Goal: Task Accomplishment & Management: Manage account settings

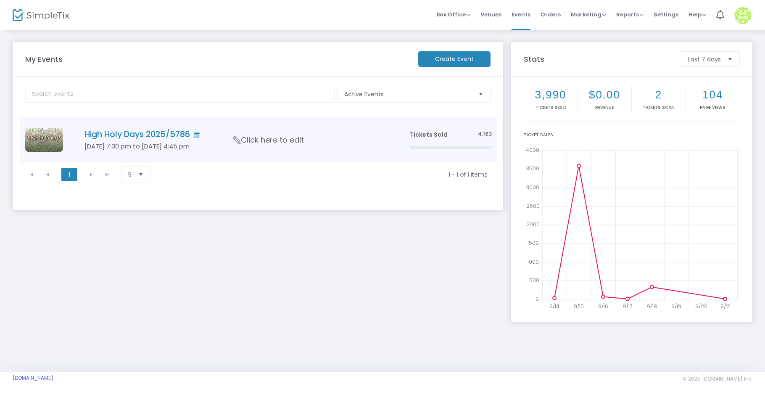
click at [147, 139] on h4 "High Holy Days 2025/5786" at bounding box center [234, 134] width 300 height 10
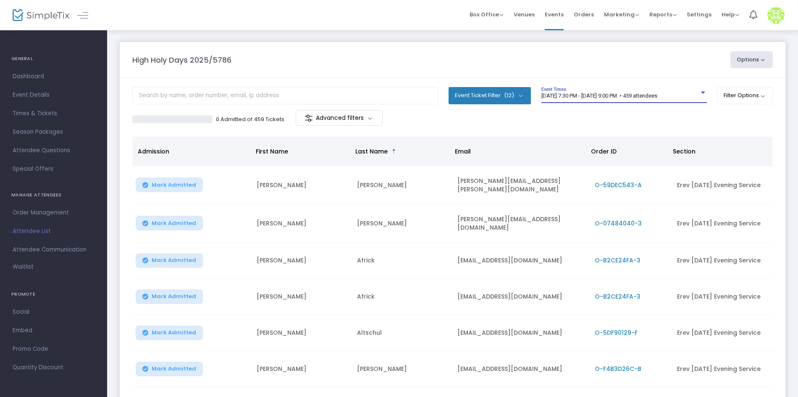
click at [634, 99] on div "[DATE] 7:30 PM - [DATE] 9:00 PM • 459 attendees" at bounding box center [621, 96] width 158 height 6
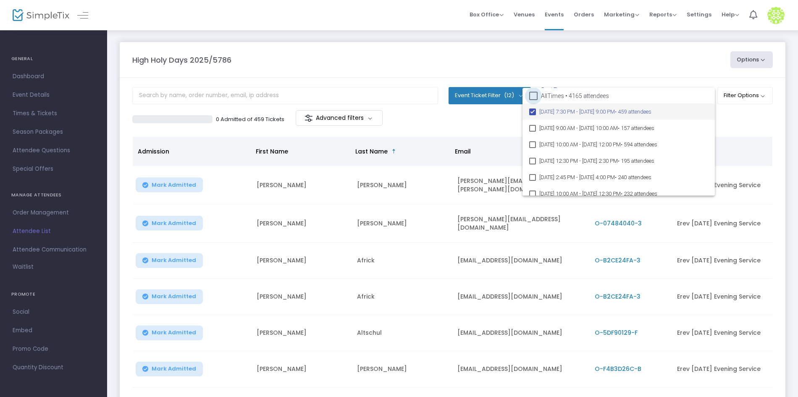
click at [565, 97] on span "All Times • 4165 attendees" at bounding box center [575, 96] width 68 height 10
click at [534, 100] on input "All Times • 4165 attendees" at bounding box center [533, 100] width 0 height 0
checkbox input "true"
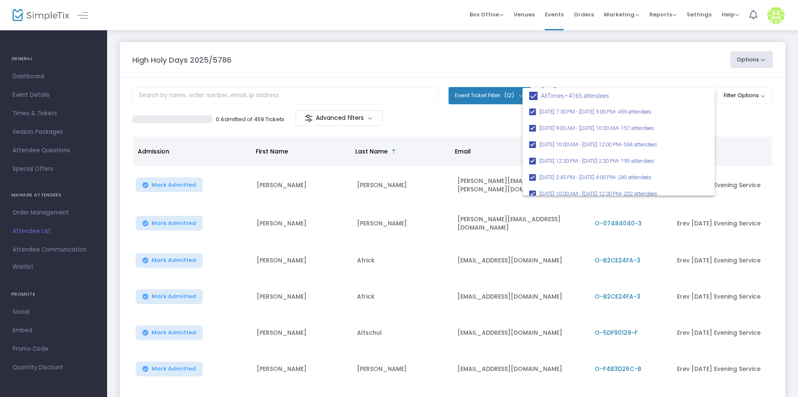
click at [568, 65] on div at bounding box center [399, 198] width 798 height 397
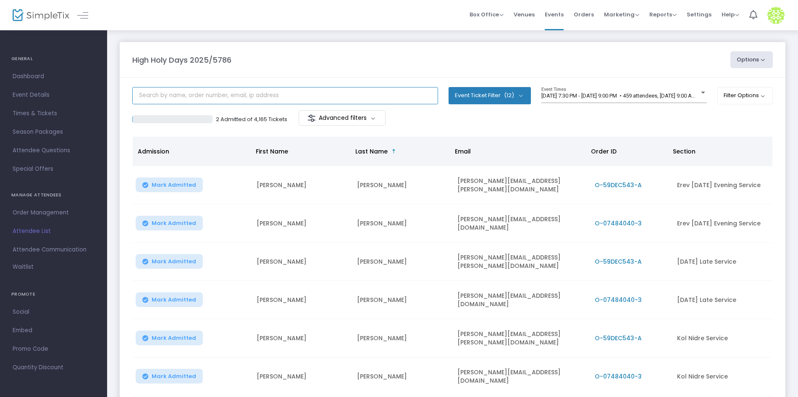
click at [268, 96] on input "text" at bounding box center [285, 95] width 306 height 17
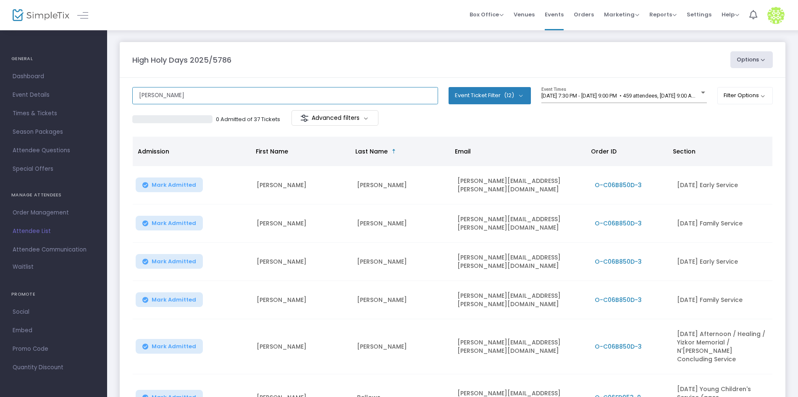
click at [221, 93] on input "richard" at bounding box center [285, 95] width 306 height 17
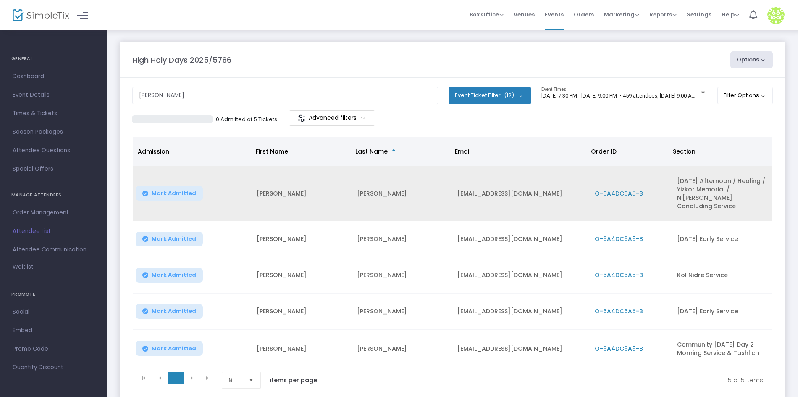
click at [617, 192] on span "O-6A4DC6A5-B" at bounding box center [619, 193] width 48 height 8
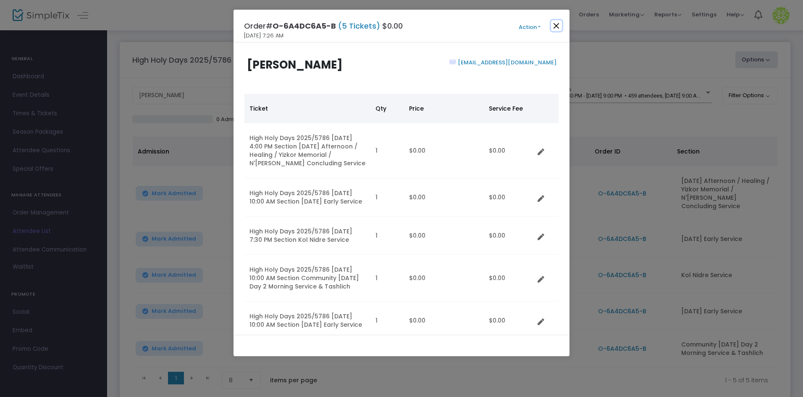
click at [558, 24] on button "Close" at bounding box center [556, 25] width 11 height 11
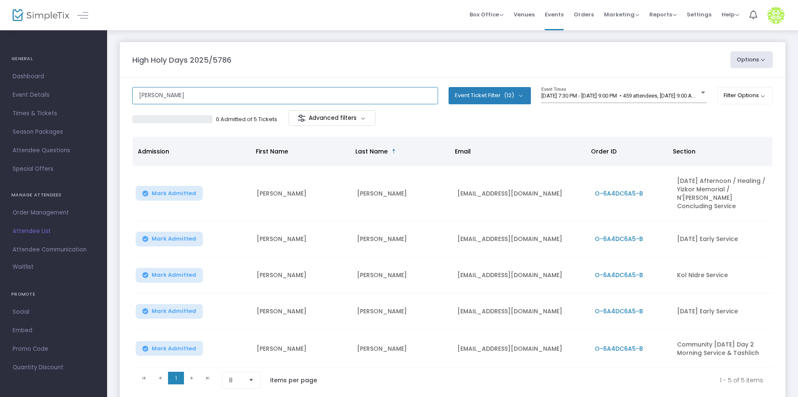
drag, startPoint x: 276, startPoint y: 95, endPoint x: 129, endPoint y: 105, distance: 147.8
click at [129, 105] on m-panel-content "richards Event Ticket Filter (12) Select All Erev Rosh HaShanah Evening Service…" at bounding box center [453, 240] width 666 height 324
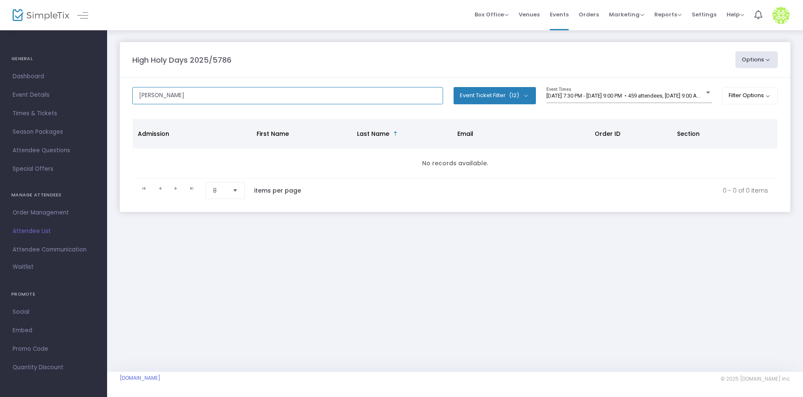
type input "crim"
drag, startPoint x: 274, startPoint y: 105, endPoint x: 127, endPoint y: 100, distance: 147.2
click at [127, 100] on m-panel-content "crim Event Ticket Filter (12) Select All Erev Rosh HaShanah Evening Service Ros…" at bounding box center [455, 145] width 671 height 134
drag, startPoint x: 151, startPoint y: 97, endPoint x: 126, endPoint y: 90, distance: 26.6
click at [126, 90] on m-panel-content "crim Event Ticket Filter (12) Select All Erev Rosh HaShanah Evening Service Ros…" at bounding box center [455, 145] width 671 height 134
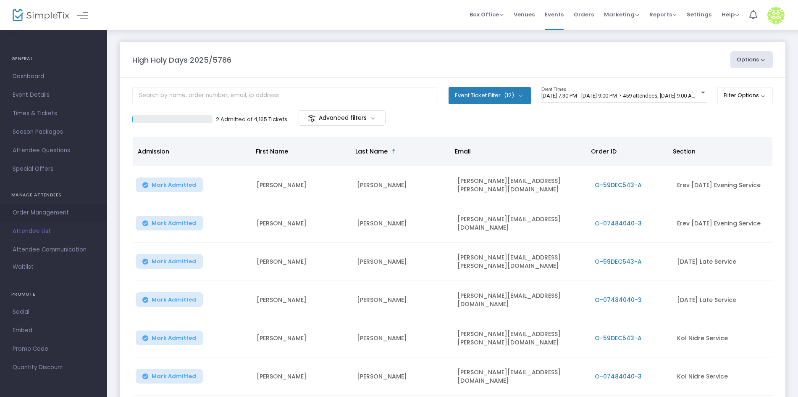
click at [36, 218] on link "Order Management" at bounding box center [53, 212] width 107 height 18
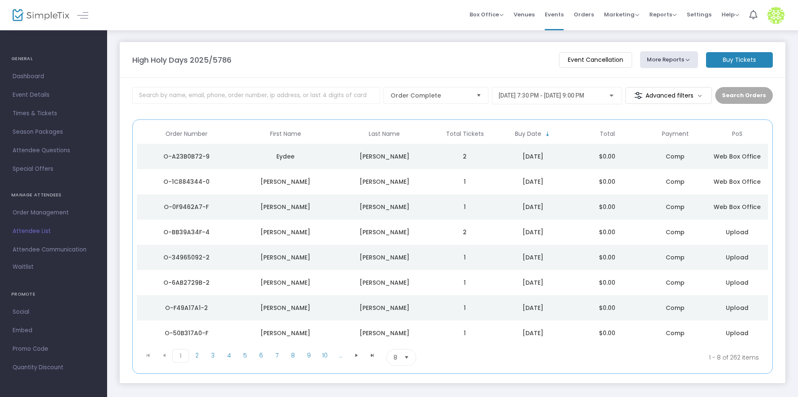
click at [754, 64] on m-button "Buy Tickets" at bounding box center [739, 60] width 67 height 16
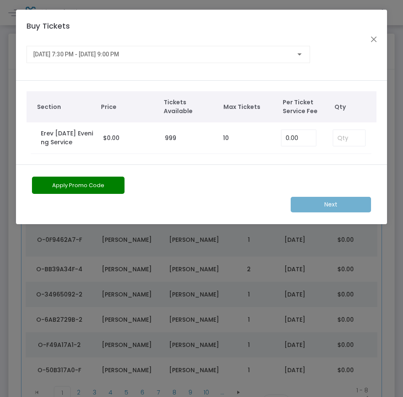
click at [126, 61] on div "[DATE] 7:30 PM - [DATE] 9:00 PM" at bounding box center [167, 54] width 283 height 17
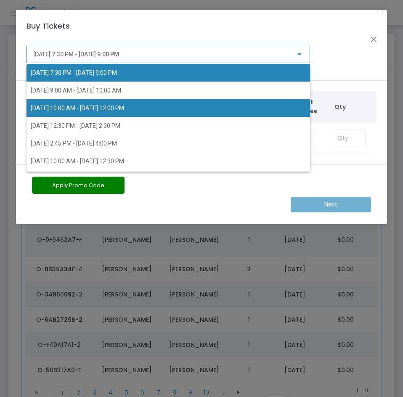
click at [124, 108] on span "[DATE] 10:00 AM - [DATE] 12:00 PM" at bounding box center [77, 108] width 93 height 7
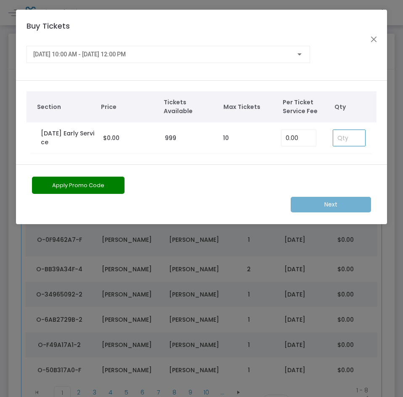
click at [348, 145] on input at bounding box center [349, 138] width 32 height 16
type input "1"
click at [113, 54] on span "[DATE] 10:00 AM - [DATE] 12:00 PM" at bounding box center [79, 54] width 92 height 7
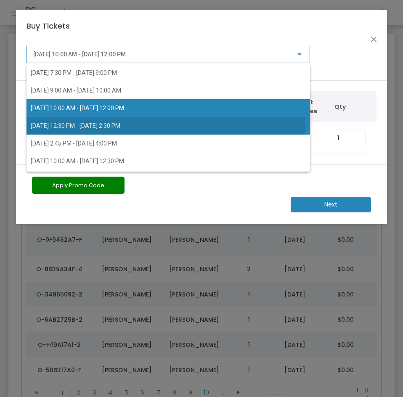
click at [95, 127] on span "9/23/2025 @ 12:30 PM - 9/23/2025 @ 2:30 PM" at bounding box center [75, 125] width 89 height 7
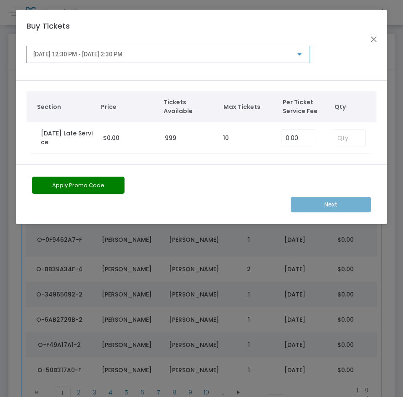
click at [213, 55] on div "9/23/2025 @ 12:30 PM - 9/23/2025 @ 2:30 PM" at bounding box center [164, 54] width 262 height 7
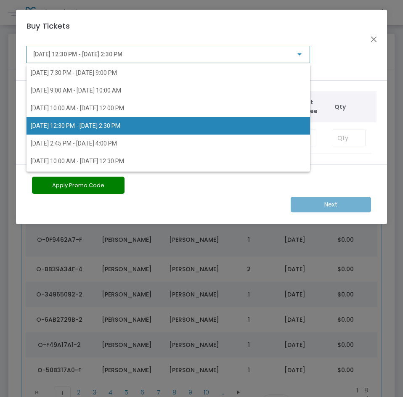
scroll to position [4, 0]
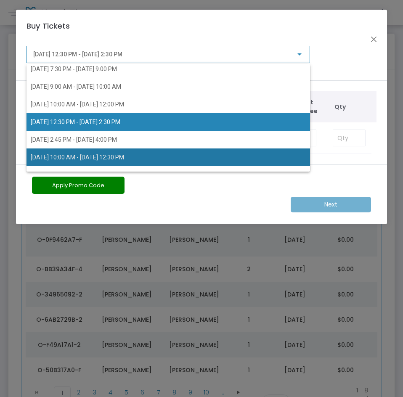
click at [196, 154] on span "9/24/2025 @ 10:00 AM - 9/24/2025 @ 12:30 PM" at bounding box center [168, 157] width 274 height 18
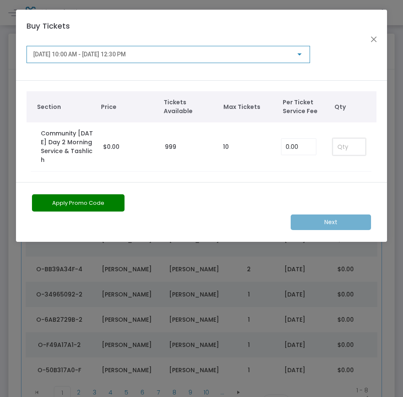
click at [347, 147] on input at bounding box center [349, 147] width 32 height 16
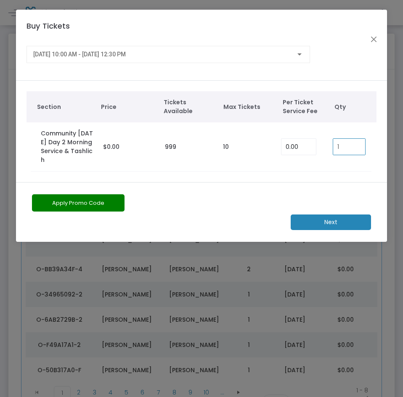
type input "1"
click at [199, 58] on div "9/24/2025 @ 10:00 AM - 9/24/2025 @ 12:30 PM" at bounding box center [167, 53] width 269 height 16
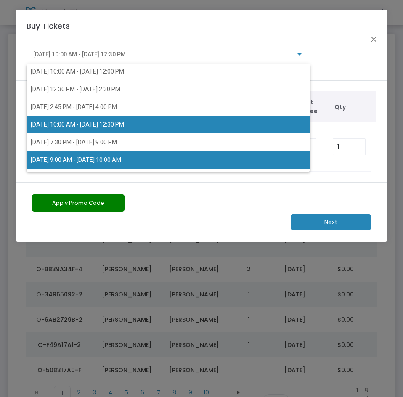
scroll to position [79, 0]
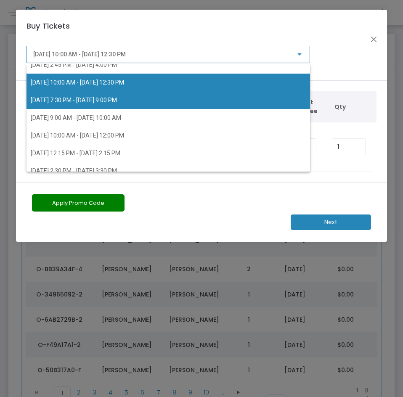
click at [141, 105] on span "10/1/2025 @ 7:30 PM - 10/1/2025 @ 9:00 PM" at bounding box center [168, 100] width 274 height 18
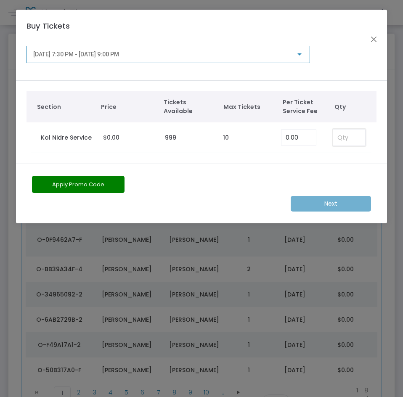
click at [340, 137] on input at bounding box center [349, 137] width 32 height 16
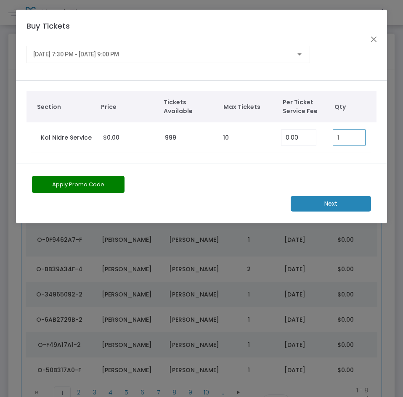
type input "1"
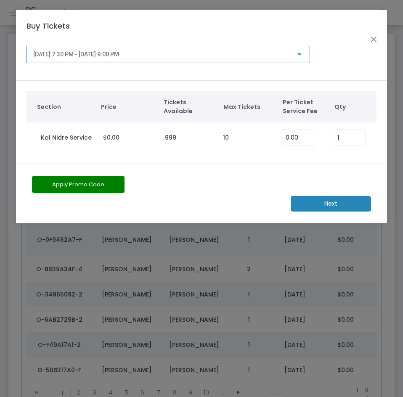
click at [86, 58] on span "10/1/2025 @ 7:30 PM - 10/1/2025 @ 9:00 PM" at bounding box center [76, 54] width 86 height 7
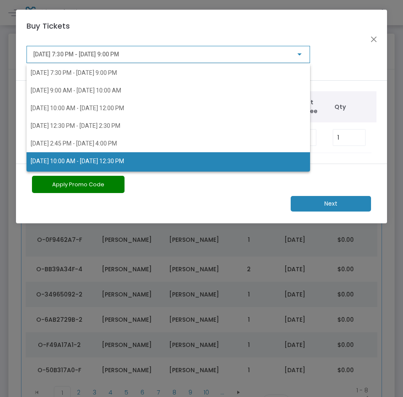
scroll to position [53, 0]
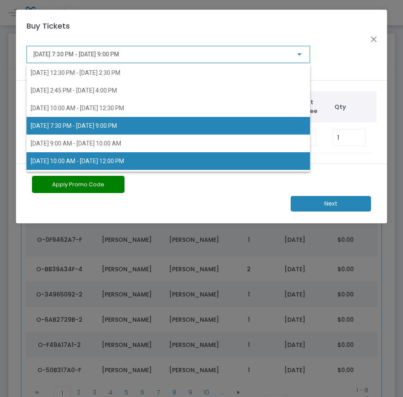
click at [89, 158] on span "10/2/2025 @ 10:00 AM - 10/2/2025 @ 12:00 PM" at bounding box center [77, 161] width 93 height 7
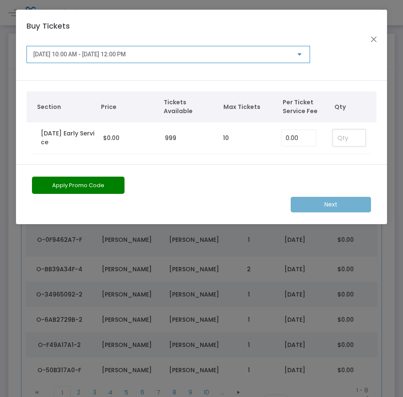
click at [340, 135] on input at bounding box center [349, 138] width 32 height 16
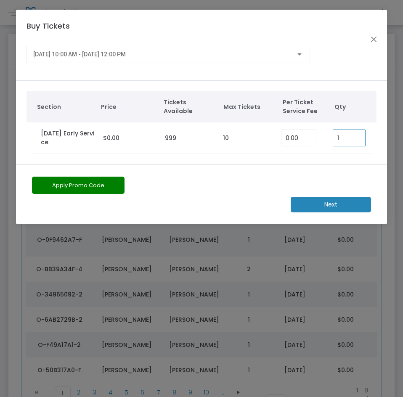
type input "1"
click at [138, 45] on div "10/2/2025 @ 10:00 AM - 10/2/2025 @ 12:00 PM" at bounding box center [167, 53] width 269 height 16
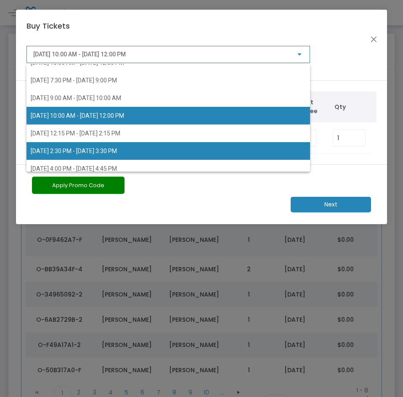
scroll to position [104, 0]
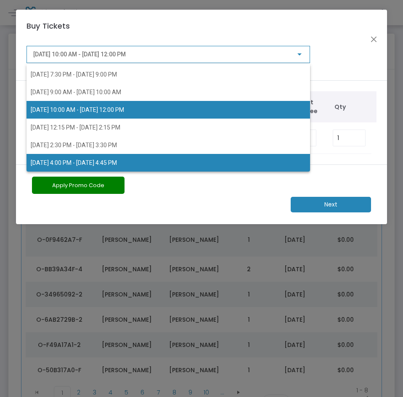
click at [117, 159] on span "10/2/2025 @ 4:00 PM - 10/2/2025 @ 4:45 PM" at bounding box center [74, 162] width 86 height 7
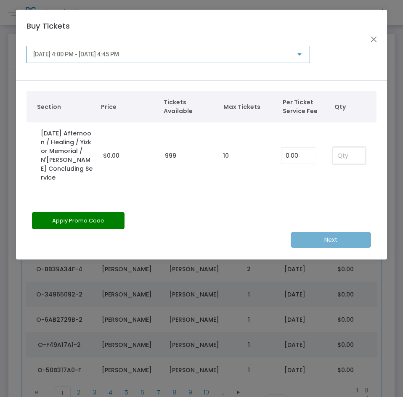
click at [353, 153] on input at bounding box center [349, 155] width 32 height 16
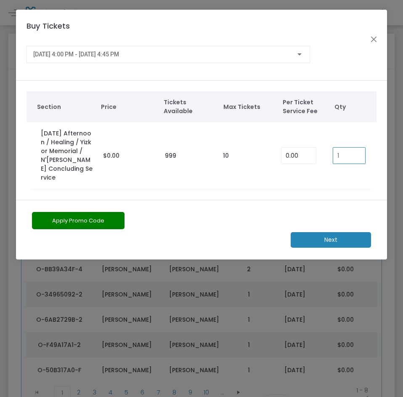
type input "1"
click at [334, 232] on m-button "Next" at bounding box center [330, 240] width 80 height 16
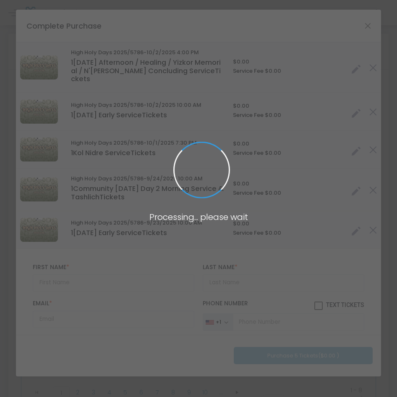
type input "United States"
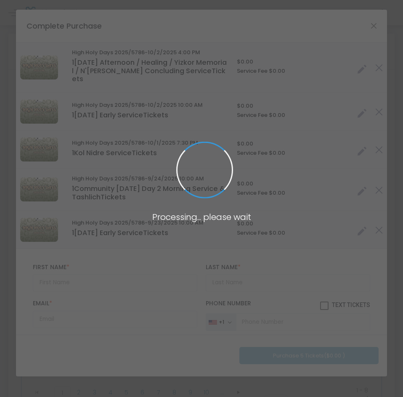
type input "Illinois"
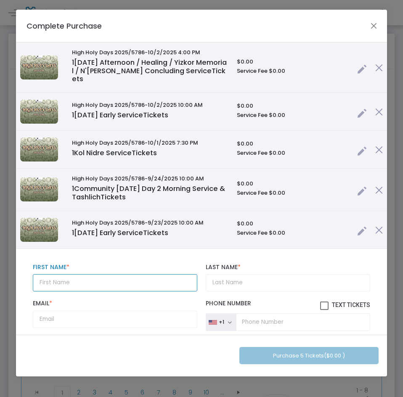
click at [82, 279] on input "text" at bounding box center [115, 282] width 164 height 17
click at [357, 65] on link at bounding box center [362, 67] width 10 height 14
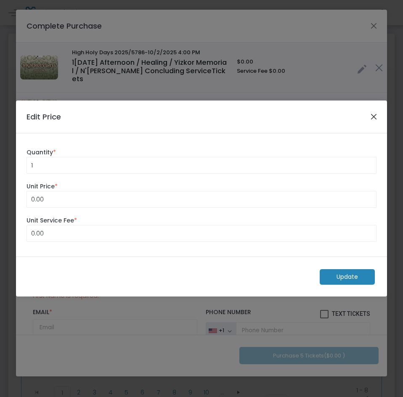
click at [377, 117] on button "Close" at bounding box center [373, 116] width 11 height 11
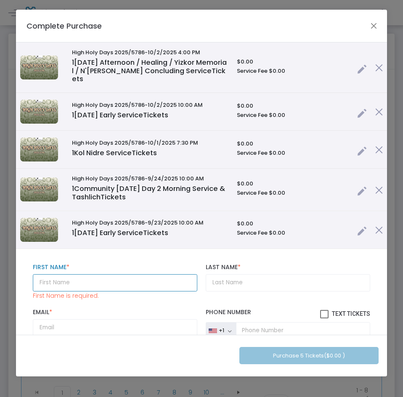
click at [82, 274] on input "text" at bounding box center [115, 282] width 164 height 17
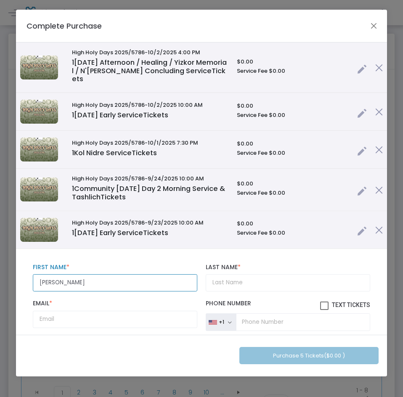
type input "Michael"
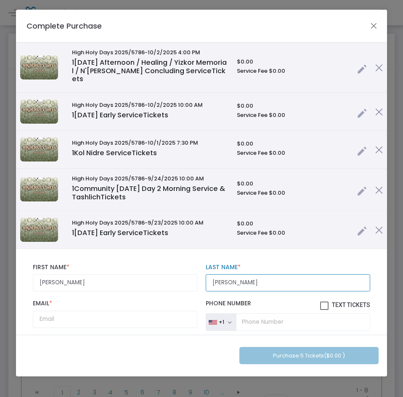
type input "Crim"
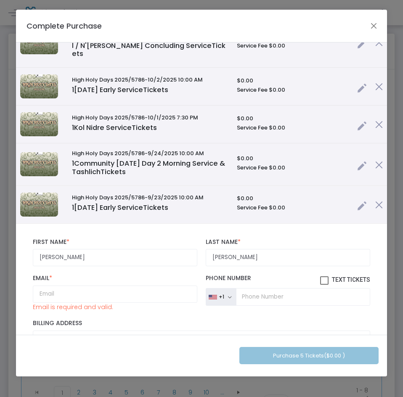
scroll to position [42, 0]
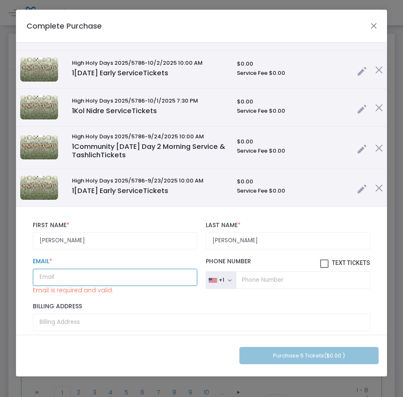
click at [69, 268] on input "Email *" at bounding box center [115, 276] width 164 height 17
paste input "michaelcrim21@gmail.com"
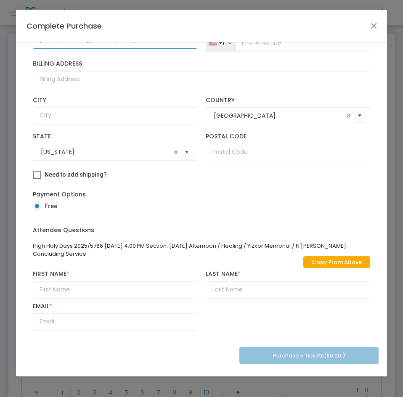
scroll to position [294, 0]
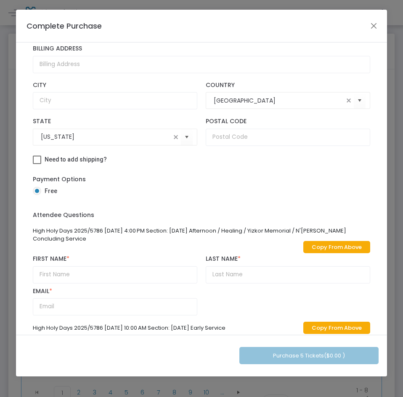
type input "michaelcrim21@gmail.com"
click at [315, 241] on link "Copy From Above" at bounding box center [336, 247] width 67 height 12
type input "Michael"
type input "Crim"
type input "michaelcrim21@gmail.com"
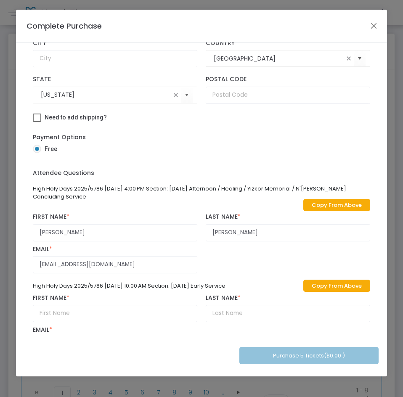
click at [327, 279] on link "Copy From Above" at bounding box center [336, 285] width 67 height 12
type input "Michael"
type input "Crim"
type input "michaelcrim21@gmail.com"
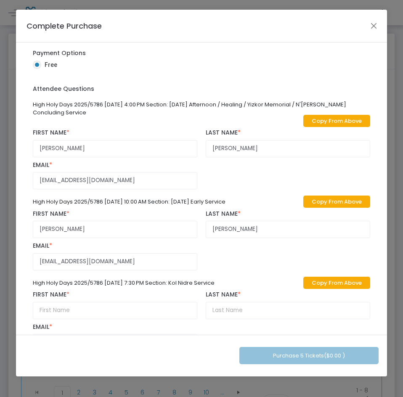
click at [331, 276] on link "Copy From Above" at bounding box center [336, 282] width 67 height 12
type input "Michael"
type input "Crim"
type input "michaelcrim21@gmail.com"
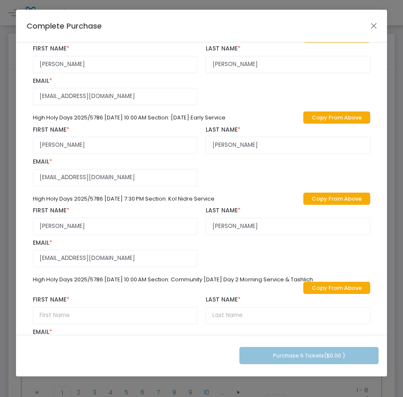
click at [331, 282] on link "Copy From Above" at bounding box center [336, 288] width 67 height 12
type input "Michael"
type input "Crim"
type input "michaelcrim21@gmail.com"
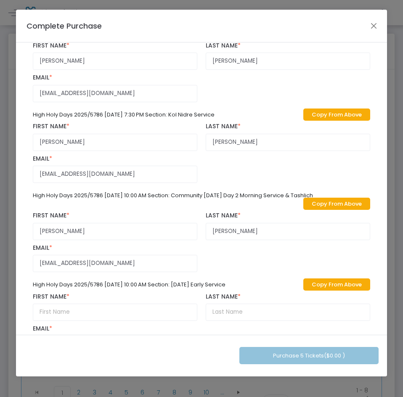
click at [333, 278] on link "Copy From Above" at bounding box center [336, 284] width 67 height 12
type input "Michael"
type input "Crim"
type input "michaelcrim21@gmail.com"
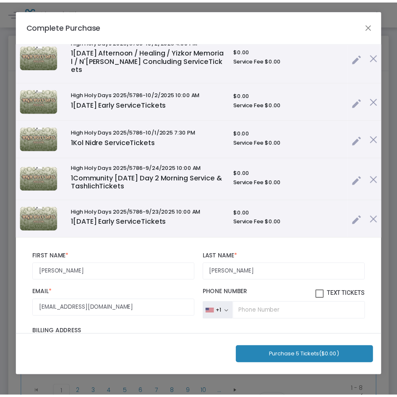
scroll to position [0, 0]
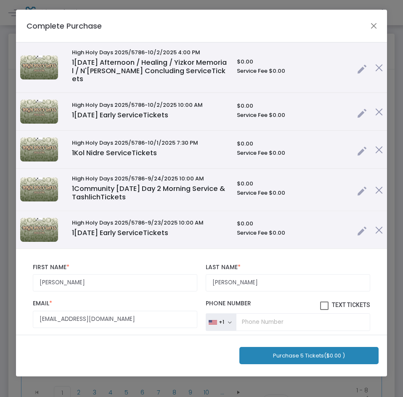
click at [289, 349] on button "Purchase 5 Tickets ($0.00 )" at bounding box center [308, 355] width 139 height 17
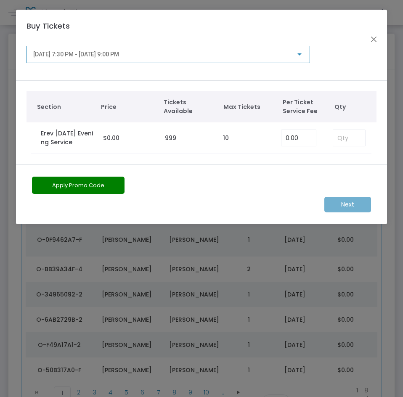
click at [282, 61] on div "[DATE] 7:30 PM - [DATE] 9:00 PM" at bounding box center [167, 54] width 283 height 17
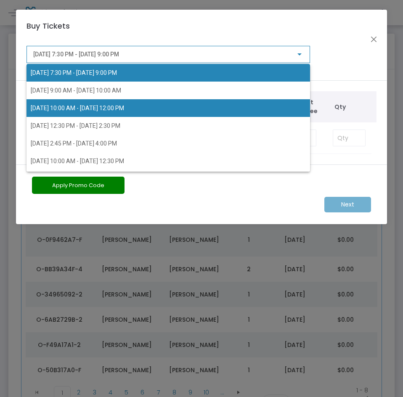
click at [188, 107] on span "[DATE] 10:00 AM - [DATE] 12:00 PM" at bounding box center [168, 108] width 274 height 18
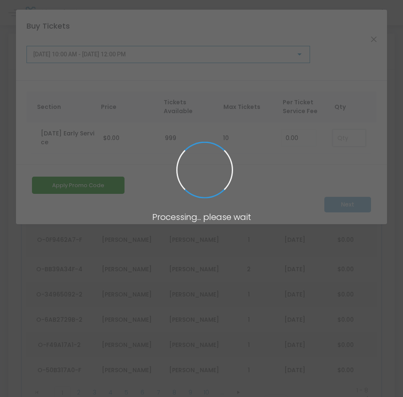
click at [347, 140] on body "Processing... please wait Box Office Sell Tickets Bookings Sell Season Pass Ven…" at bounding box center [201, 198] width 403 height 397
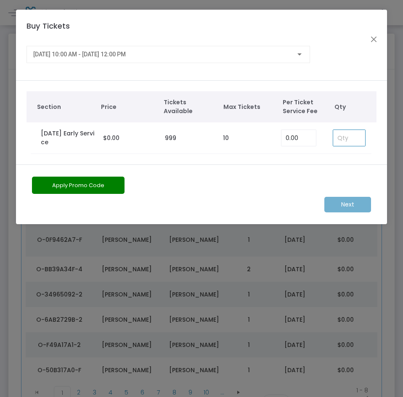
click at [347, 138] on input at bounding box center [349, 138] width 32 height 16
type input "1"
click at [162, 55] on div "[DATE] 10:00 AM - [DATE] 12:00 PM" at bounding box center [164, 54] width 262 height 7
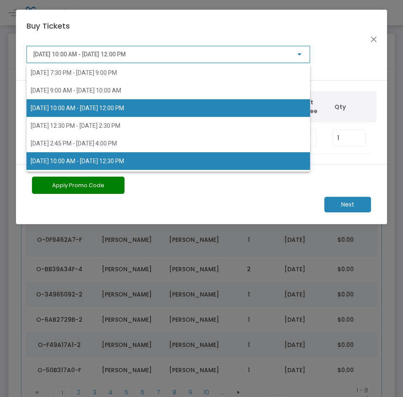
click at [134, 153] on span "[DATE] 10:00 AM - [DATE] 12:30 PM" at bounding box center [168, 161] width 274 height 18
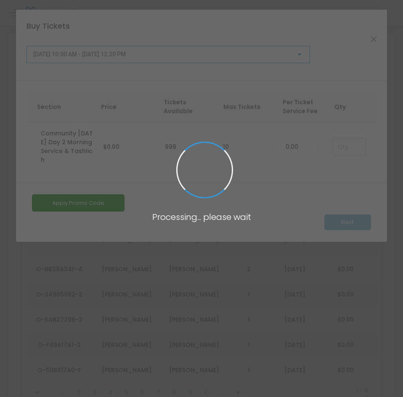
click at [349, 146] on input at bounding box center [349, 147] width 32 height 16
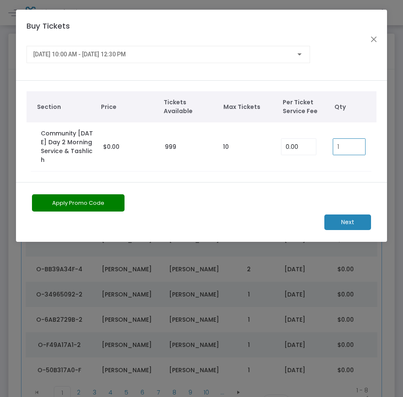
type input "1"
click at [192, 58] on div "[DATE] 10:00 AM - [DATE] 12:30 PM" at bounding box center [167, 53] width 269 height 16
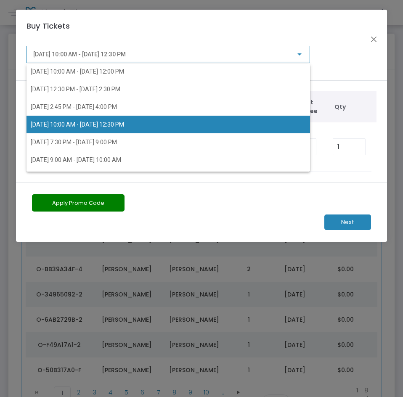
scroll to position [79, 0]
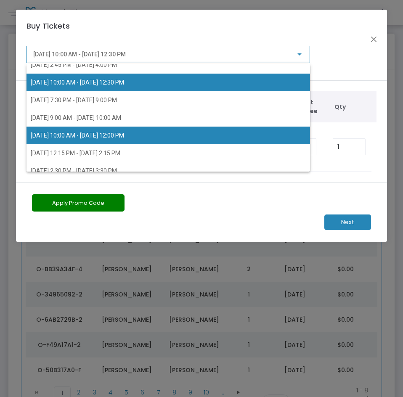
click at [124, 134] on span "[DATE] 10:00 AM - [DATE] 12:00 PM" at bounding box center [77, 135] width 93 height 7
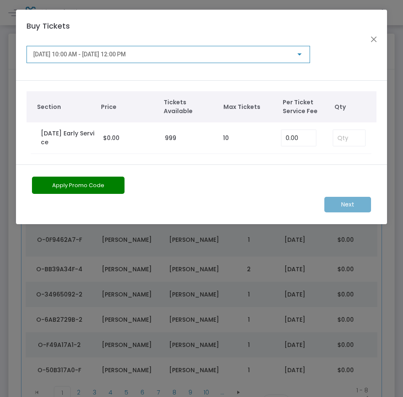
click at [184, 68] on div "[DATE] 10:00 AM - [DATE] 12:00 PM" at bounding box center [167, 58] width 283 height 24
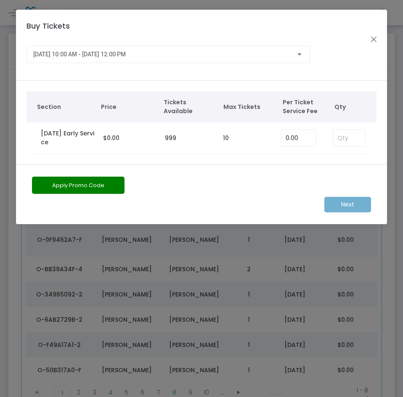
click at [120, 53] on span "[DATE] 10:00 AM - [DATE] 12:00 PM" at bounding box center [79, 54] width 92 height 7
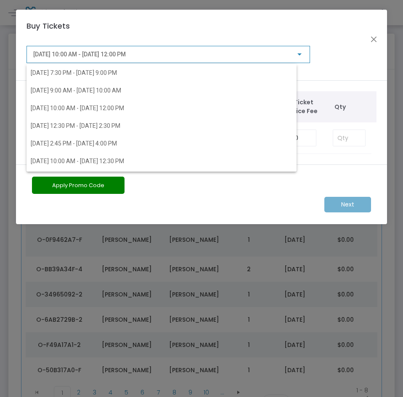
scroll to position [86, 0]
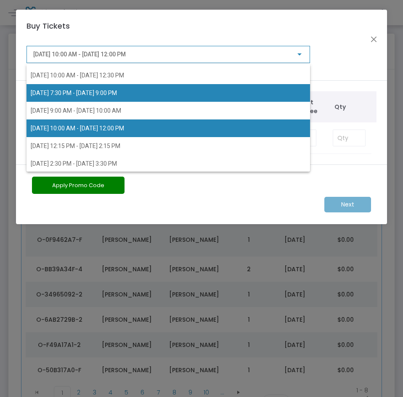
click at [103, 93] on span "[DATE] 7:30 PM - [DATE] 9:00 PM" at bounding box center [74, 92] width 86 height 7
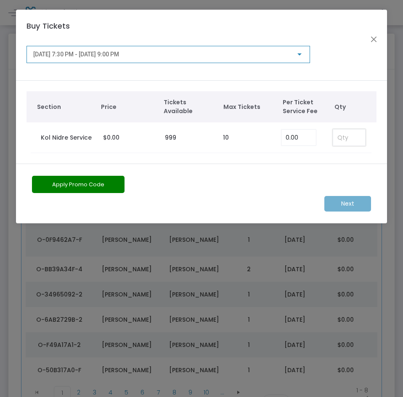
drag, startPoint x: 346, startPoint y: 139, endPoint x: 193, endPoint y: 86, distance: 162.0
click at [346, 139] on input at bounding box center [349, 137] width 32 height 16
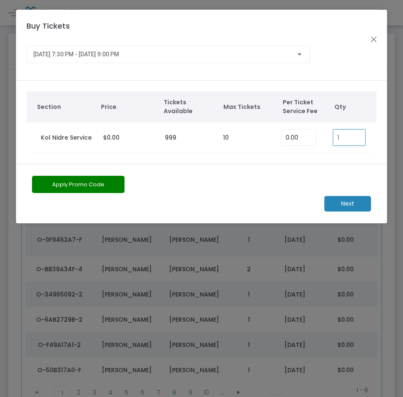
type input "1"
click at [126, 47] on div "[DATE] 7:30 PM - [DATE] 9:00 PM" at bounding box center [167, 53] width 269 height 16
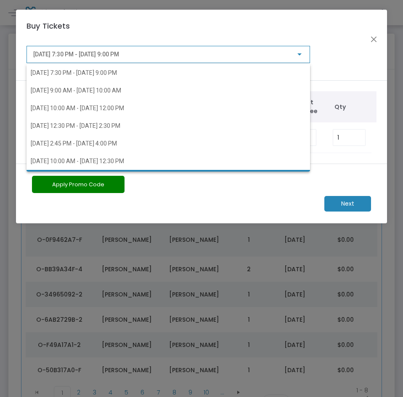
scroll to position [53, 0]
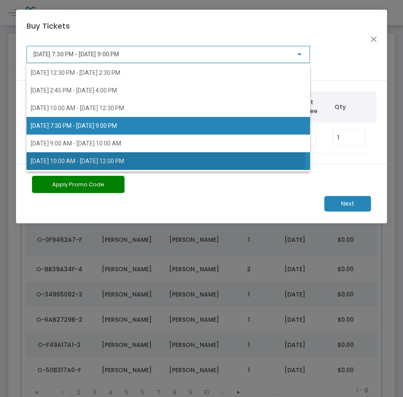
click at [126, 153] on span "[DATE] 10:00 AM - [DATE] 12:00 PM" at bounding box center [168, 161] width 274 height 18
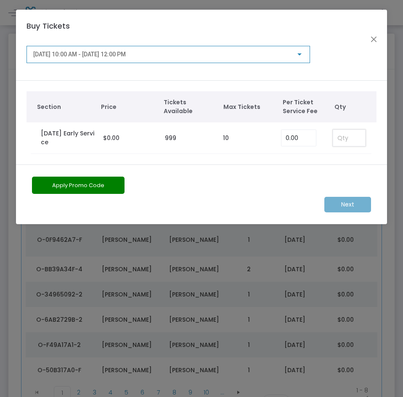
click at [342, 141] on input at bounding box center [349, 138] width 32 height 16
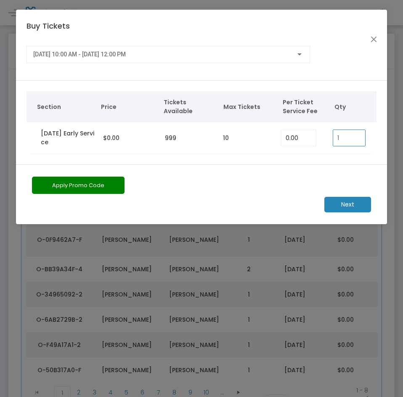
type input "1"
click at [197, 61] on div "10/2/2025 @ 10:00 AM - 10/2/2025 @ 12:00 PM" at bounding box center [167, 58] width 283 height 24
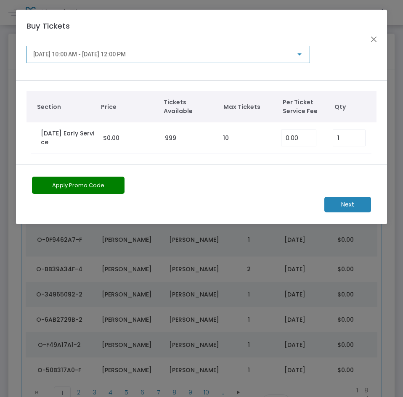
click at [196, 57] on div "10/2/2025 @ 10:00 AM - 10/2/2025 @ 12:00 PM" at bounding box center [164, 54] width 262 height 7
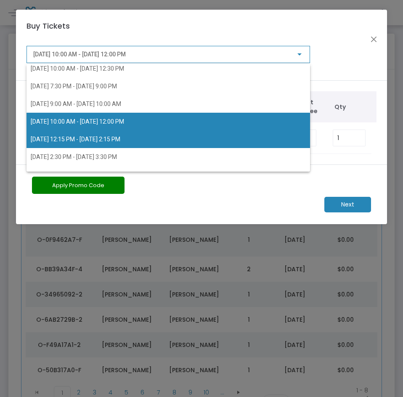
scroll to position [104, 0]
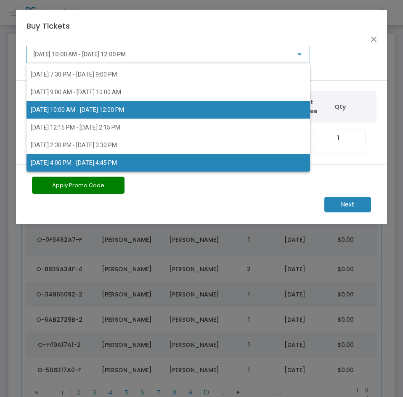
click at [158, 167] on span "10/2/2025 @ 4:00 PM - 10/2/2025 @ 4:45 PM" at bounding box center [168, 163] width 274 height 18
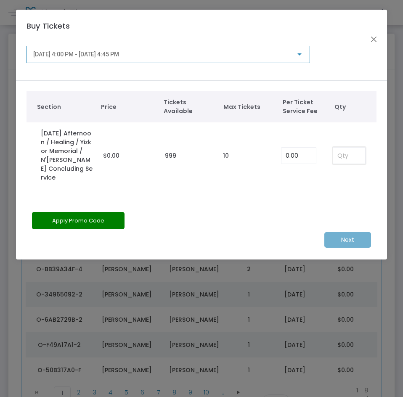
click at [351, 156] on input at bounding box center [349, 155] width 32 height 16
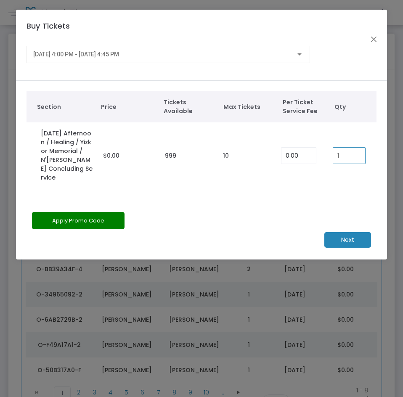
type input "1"
click at [349, 233] on m-button "Next" at bounding box center [347, 240] width 47 height 16
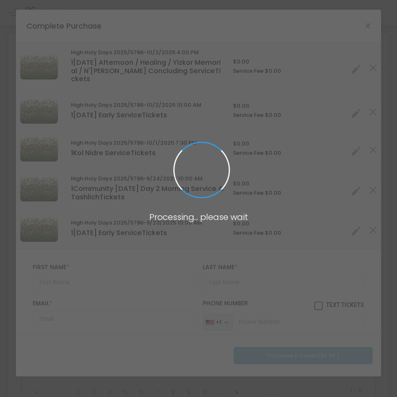
type input "United States"
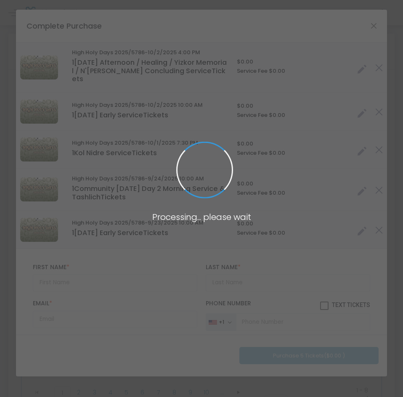
type input "Illinois"
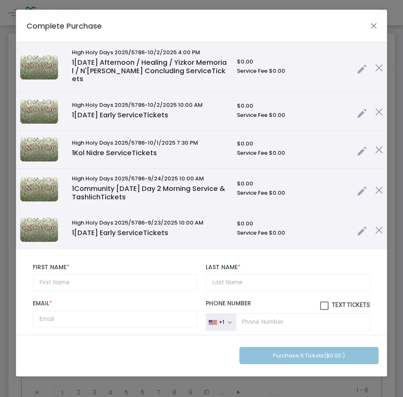
click at [94, 263] on div "First Name * First Name is required." at bounding box center [115, 277] width 172 height 28
drag, startPoint x: 94, startPoint y: 268, endPoint x: 95, endPoint y: 273, distance: 5.7
click at [94, 274] on input "text" at bounding box center [115, 282] width 164 height 17
type input "Mickael"
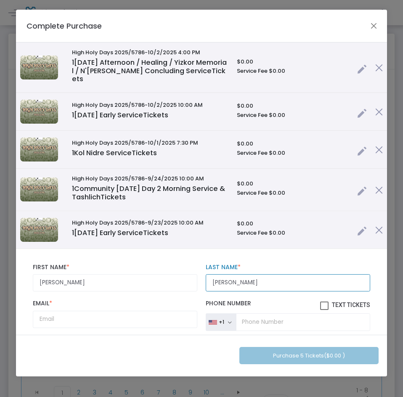
type input "Becker"
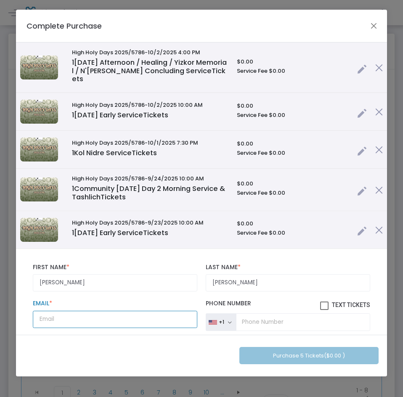
paste input "mikebecker85@hotmail.com"
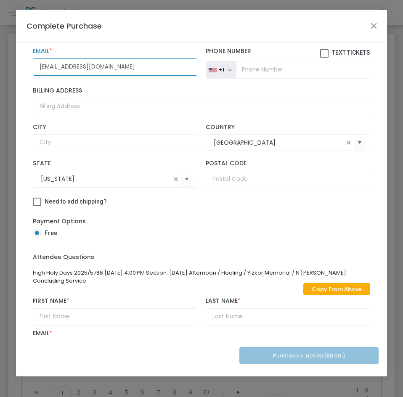
type input "mikebecker85@hotmail.com"
click at [355, 283] on link "Copy From Above" at bounding box center [336, 289] width 67 height 12
type input "Mickael"
type input "Becker"
type input "mikebecker85@hotmail.com"
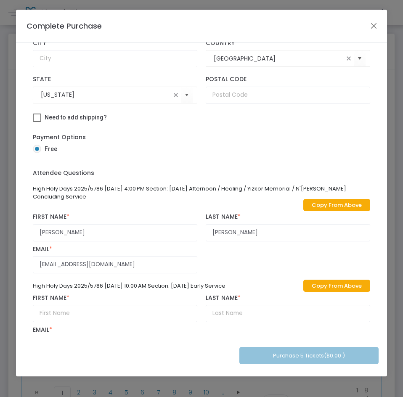
click at [354, 281] on link "Copy From Above" at bounding box center [336, 285] width 67 height 12
type input "Mickael"
type input "Becker"
type input "mikebecker85@hotmail.com"
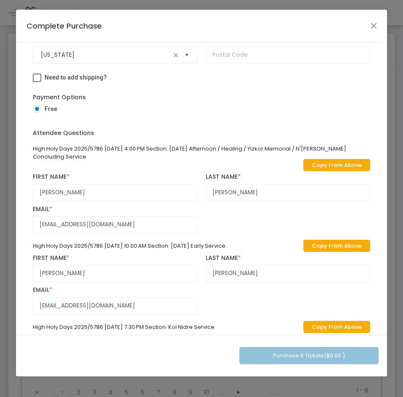
scroll to position [420, 0]
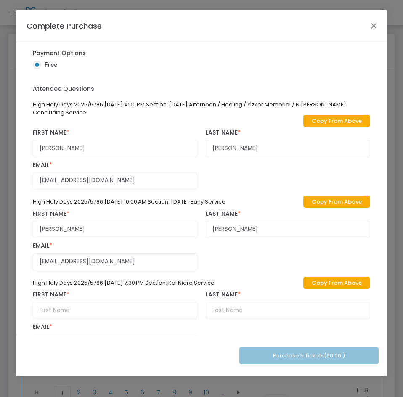
click at [355, 282] on div "High Holy Days 2025/5786 10/2/2025 4:00 PM Section: Yom Kippur Afternoon / Heal…" at bounding box center [201, 310] width 345 height 429
click at [355, 279] on link "Copy From Above" at bounding box center [336, 282] width 67 height 12
type input "Mickael"
type input "Becker"
type input "mikebecker85@hotmail.com"
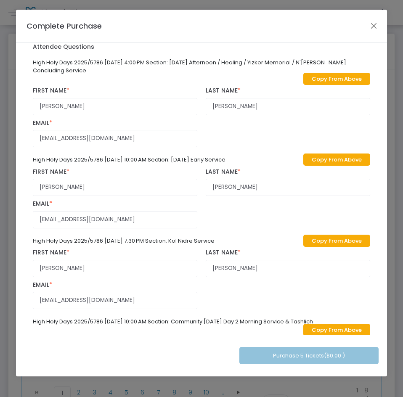
click at [347, 324] on link "Copy From Above" at bounding box center [336, 330] width 67 height 12
type input "Mickael"
type input "Becker"
type input "mikebecker85@hotmail.com"
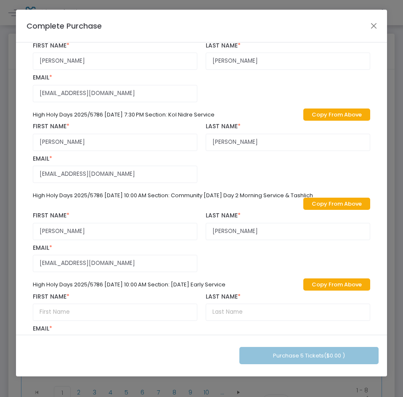
click at [333, 281] on link "Copy From Above" at bounding box center [336, 284] width 67 height 12
type input "Mickael"
type input "Becker"
type input "mikebecker85@hotmail.com"
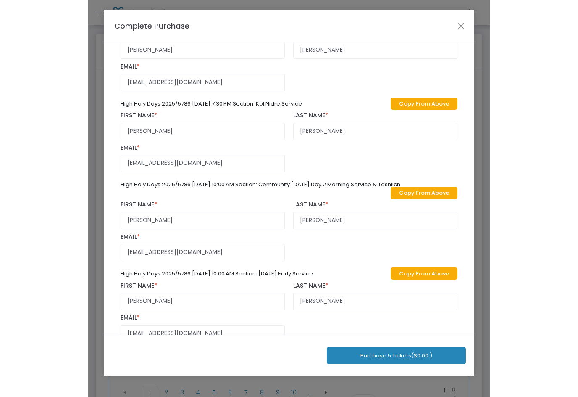
scroll to position [613, 0]
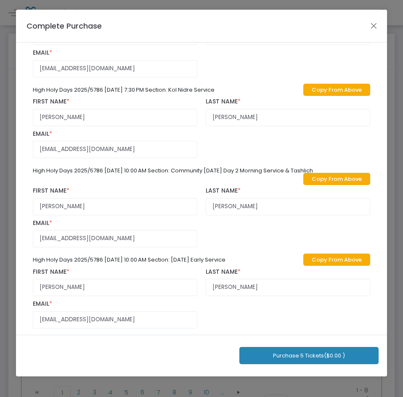
click at [333, 353] on button "Purchase 5 Tickets ($0.00 )" at bounding box center [308, 355] width 139 height 17
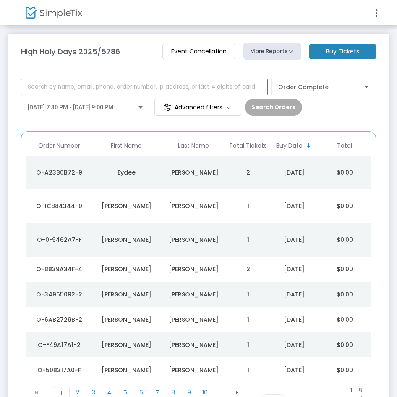
click at [100, 83] on input at bounding box center [144, 87] width 247 height 17
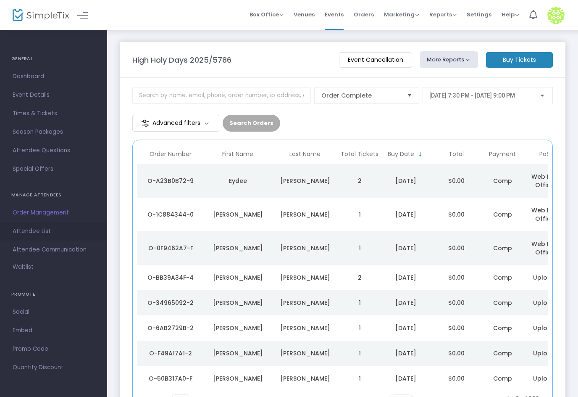
click at [48, 232] on span "Attendee List" at bounding box center [54, 231] width 82 height 11
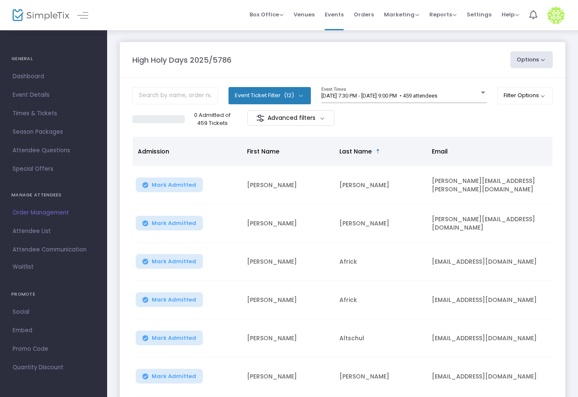
click at [318, 90] on div "Event Ticket Filter (12) Select All Erev Rosh HaShanah Evening Service Rosh HaS…" at bounding box center [342, 98] width 421 height 23
click at [342, 90] on div "9/22/2025 @ 7:30 PM - 9/22/2025 @ 9:00 PM • 459 attendees Event Times" at bounding box center [404, 95] width 166 height 16
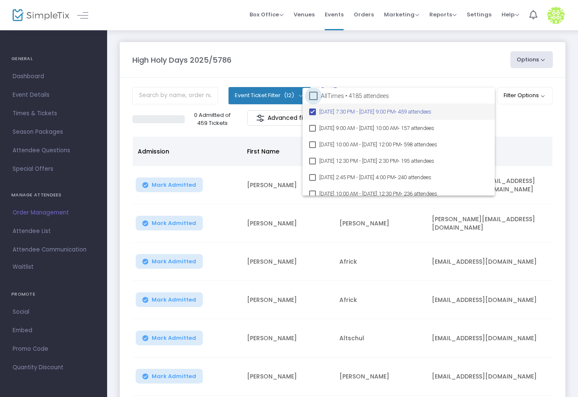
click at [342, 99] on span "All Times • 4185 attendees" at bounding box center [355, 96] width 68 height 10
click at [313, 100] on input "All Times • 4185 attendees" at bounding box center [313, 100] width 0 height 0
checkbox input "true"
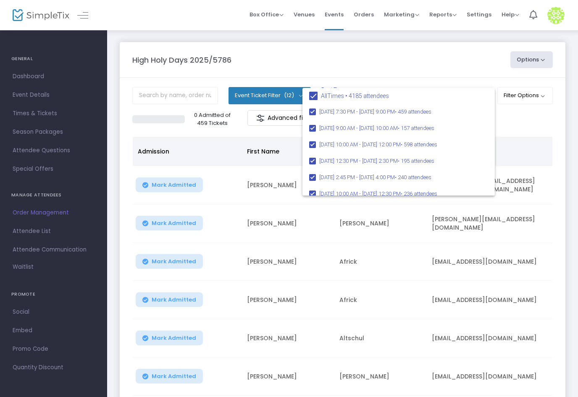
drag, startPoint x: 229, startPoint y: 61, endPoint x: 205, endPoint y: 71, distance: 25.6
click at [228, 61] on div at bounding box center [289, 198] width 578 height 397
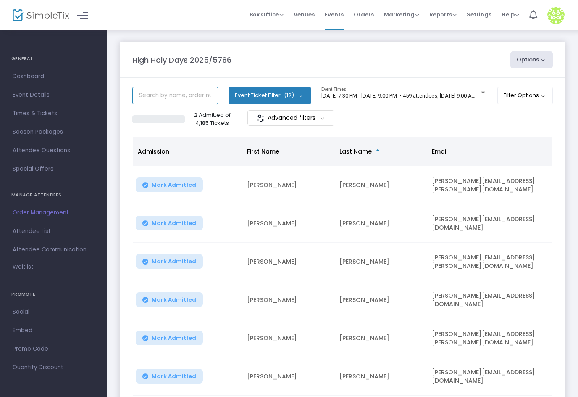
click at [182, 97] on input "text" at bounding box center [175, 95] width 86 height 17
paste input "mikebecker85@hotmail.com"
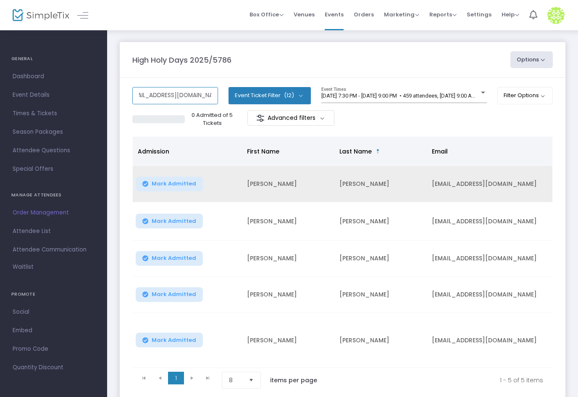
type input "mikebecker85@hotmail.com"
click at [326, 183] on td "Mickael" at bounding box center [288, 184] width 92 height 36
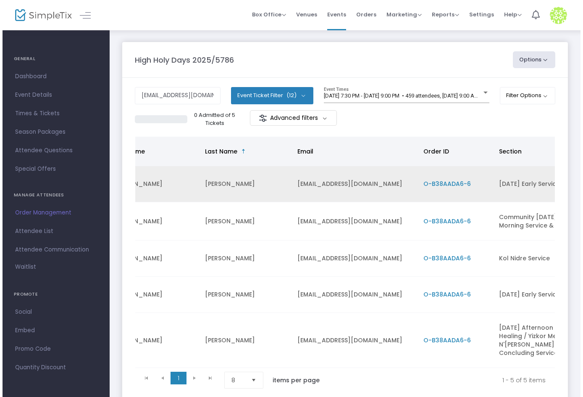
scroll to position [0, 137]
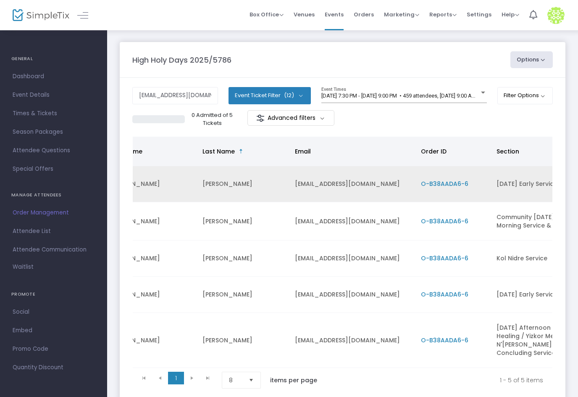
click at [402, 191] on td "O-B38AADA6-6" at bounding box center [454, 184] width 76 height 36
click at [402, 187] on span "O-B38AADA6-6" at bounding box center [444, 183] width 47 height 8
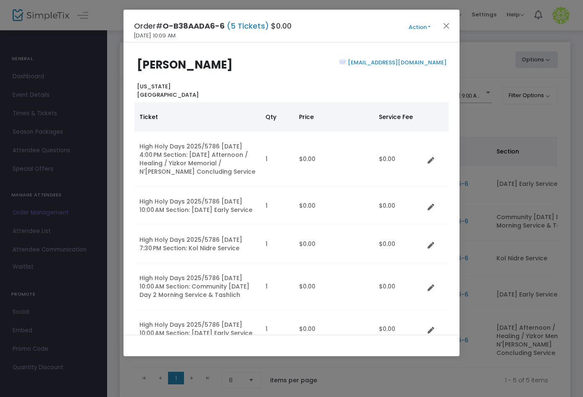
click at [402, 26] on button "Action" at bounding box center [420, 27] width 50 height 9
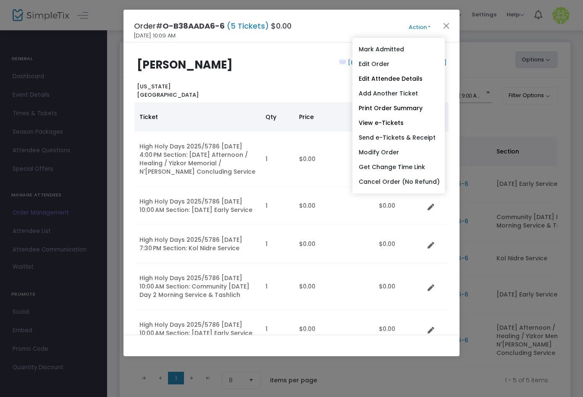
drag, startPoint x: 389, startPoint y: 61, endPoint x: 383, endPoint y: 62, distance: 5.9
click at [389, 61] on link "Edit Order" at bounding box center [399, 64] width 92 height 15
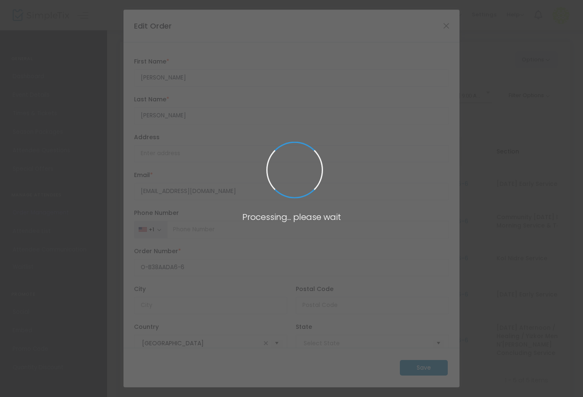
type input "Illinois"
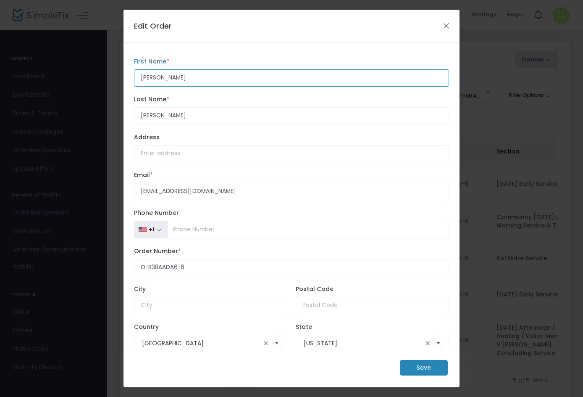
click at [153, 78] on input "Mickael" at bounding box center [291, 77] width 315 height 17
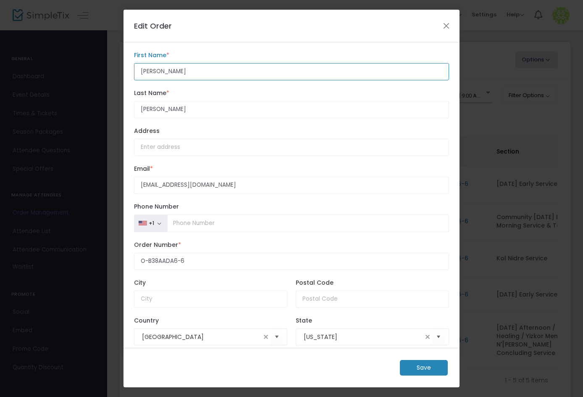
scroll to position [18, 0]
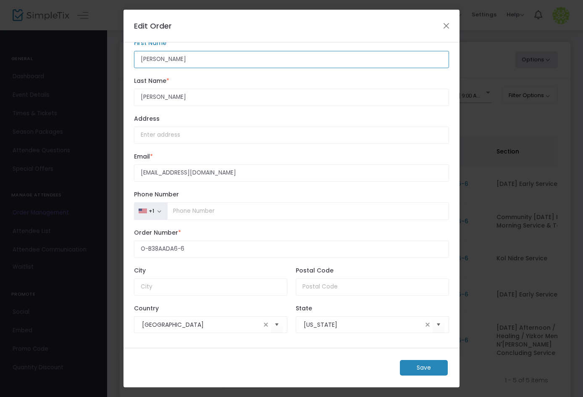
type input "Michael"
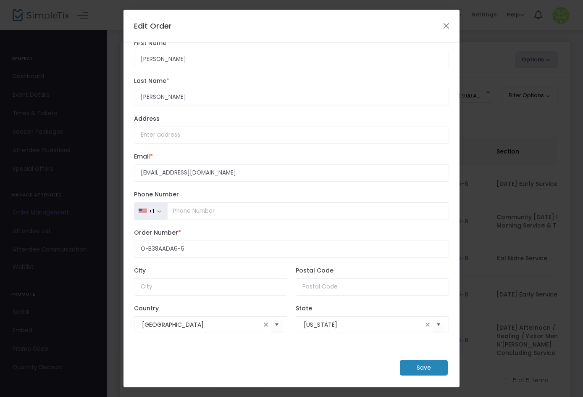
click at [402, 369] on m-button "Save" at bounding box center [424, 368] width 48 height 16
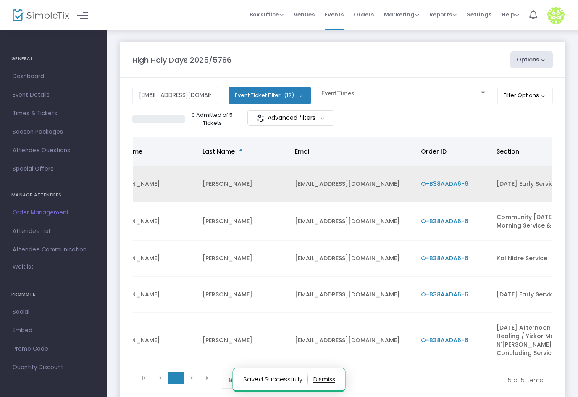
click at [402, 184] on span "O-B38AADA6-6" at bounding box center [444, 183] width 47 height 8
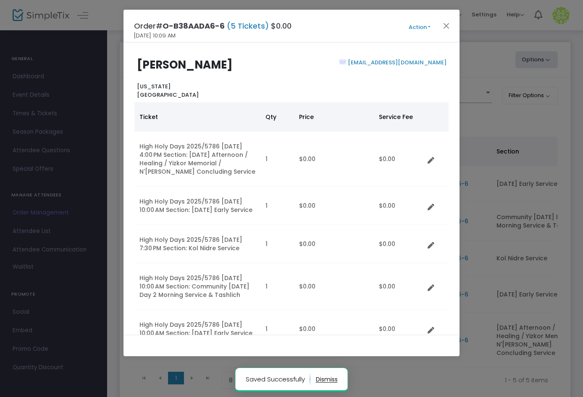
click at [402, 25] on button "Action" at bounding box center [420, 27] width 50 height 9
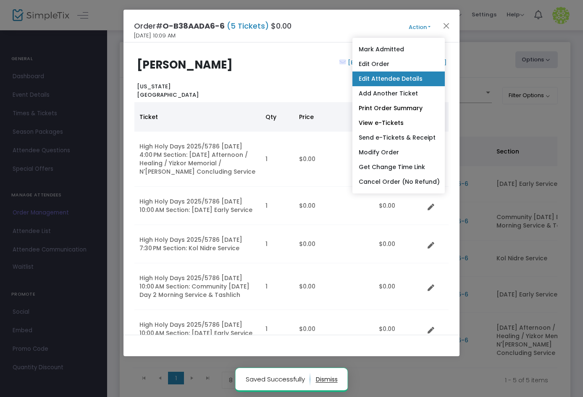
click at [401, 80] on link "Edit Attendee Details" at bounding box center [399, 78] width 92 height 15
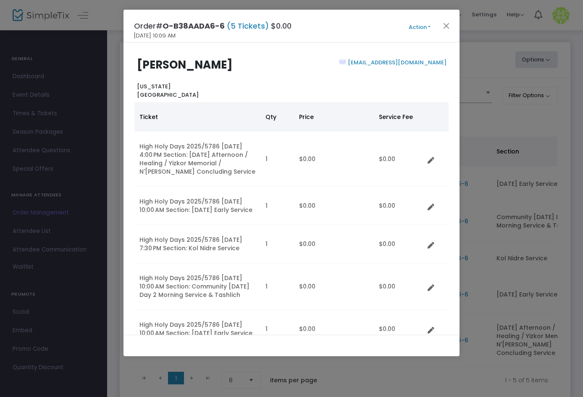
click at [402, 29] on button "Action" at bounding box center [420, 27] width 50 height 9
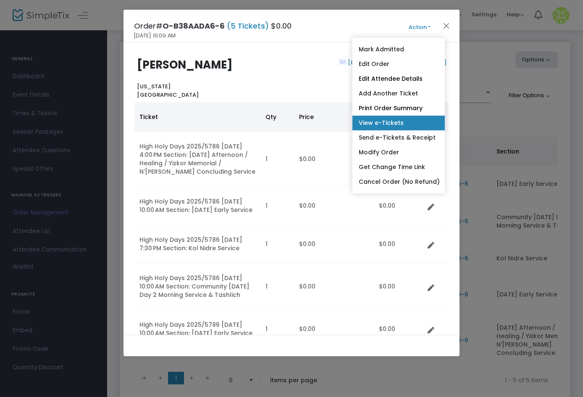
click at [400, 118] on link "View e-Tickets" at bounding box center [399, 123] width 92 height 15
